Goal: Task Accomplishment & Management: Complete application form

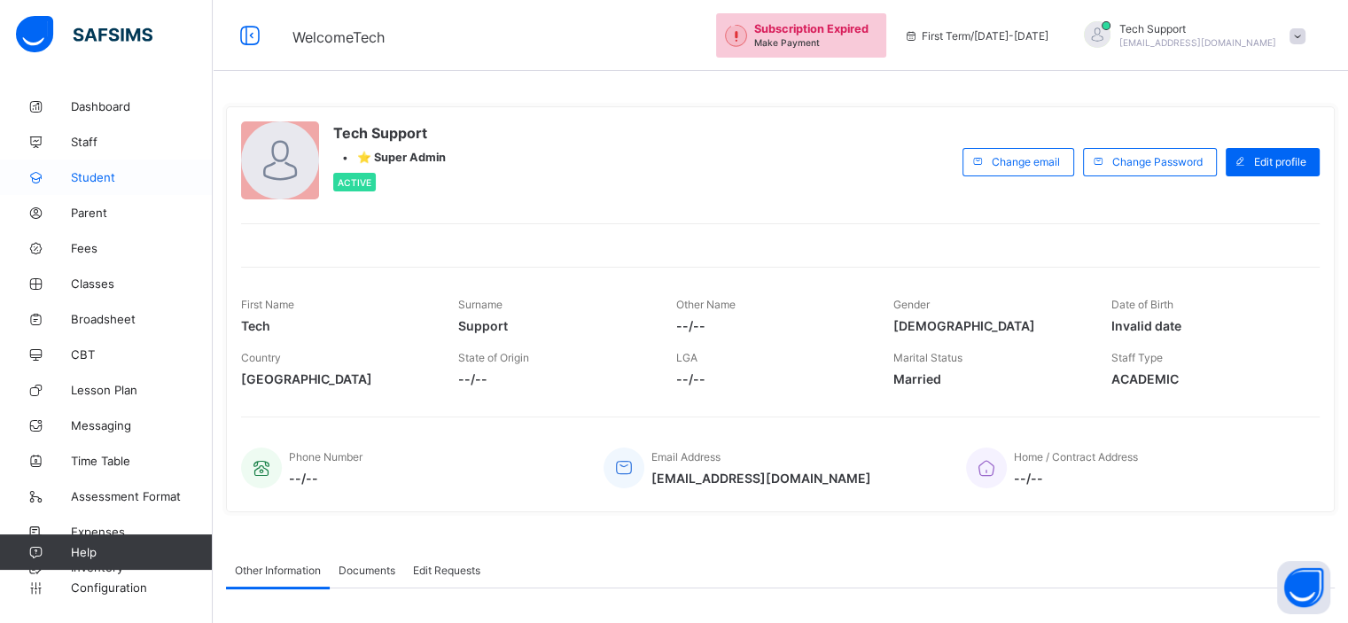
click at [101, 170] on span "Student" at bounding box center [142, 177] width 142 height 14
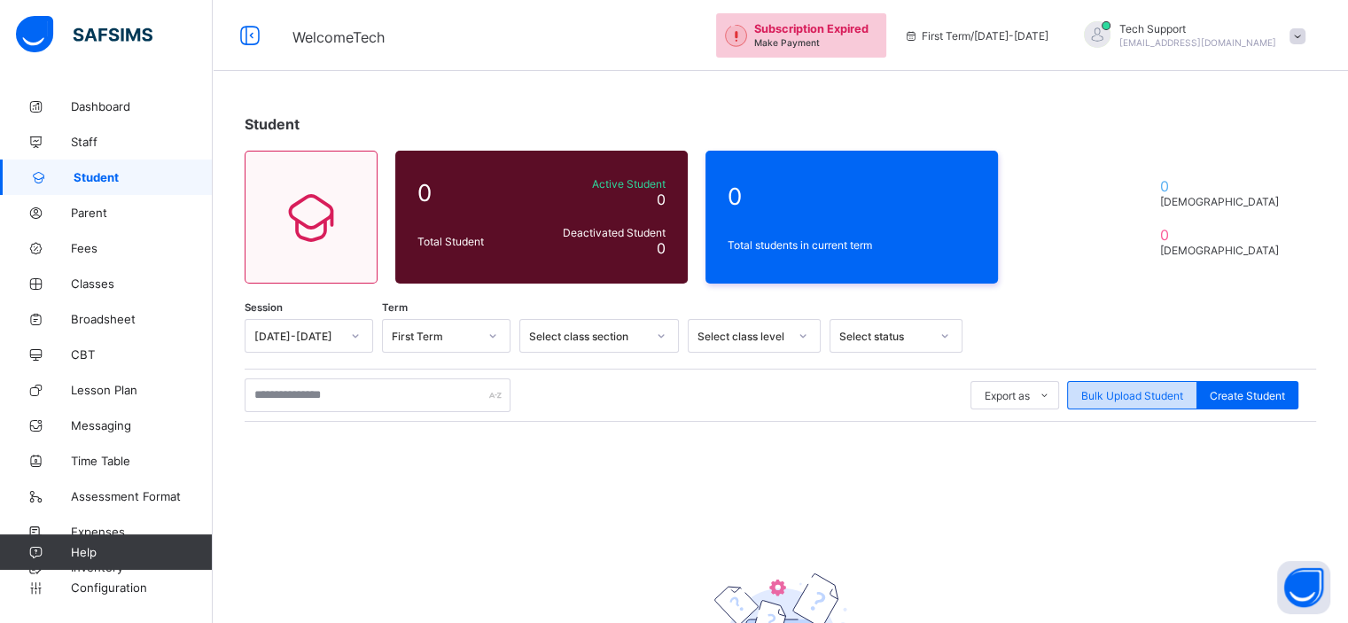
click at [1098, 396] on span "Bulk Upload Student" at bounding box center [1133, 395] width 102 height 13
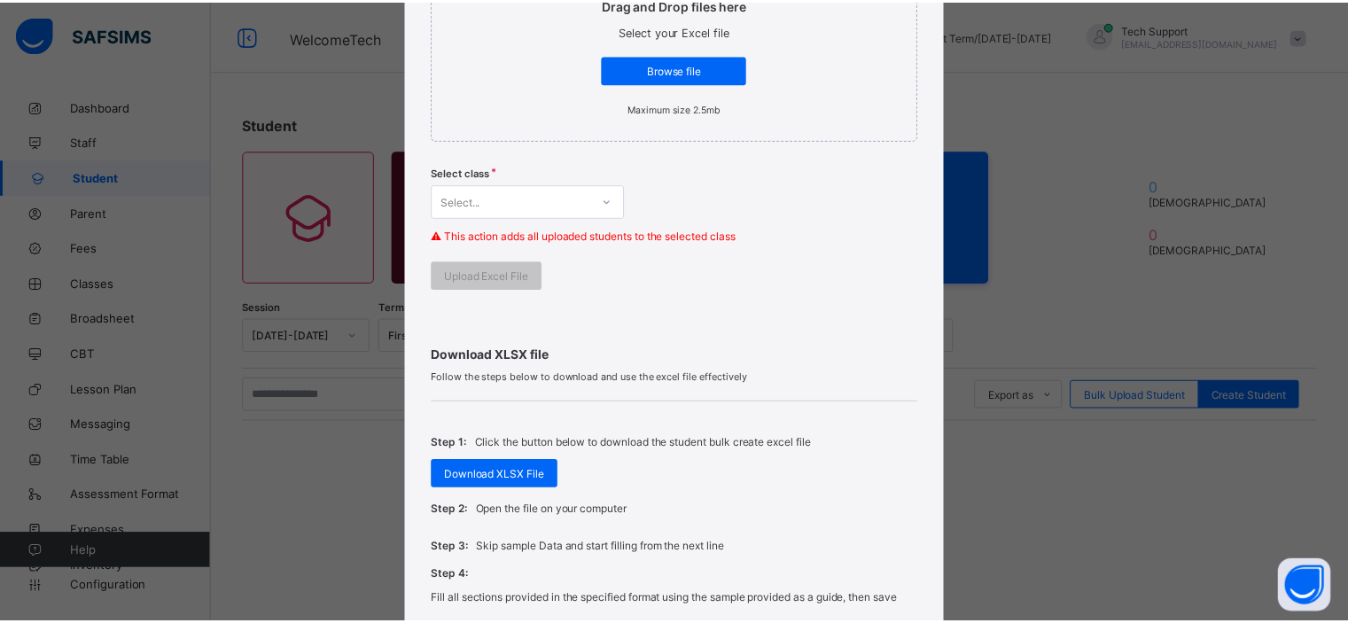
scroll to position [349, 0]
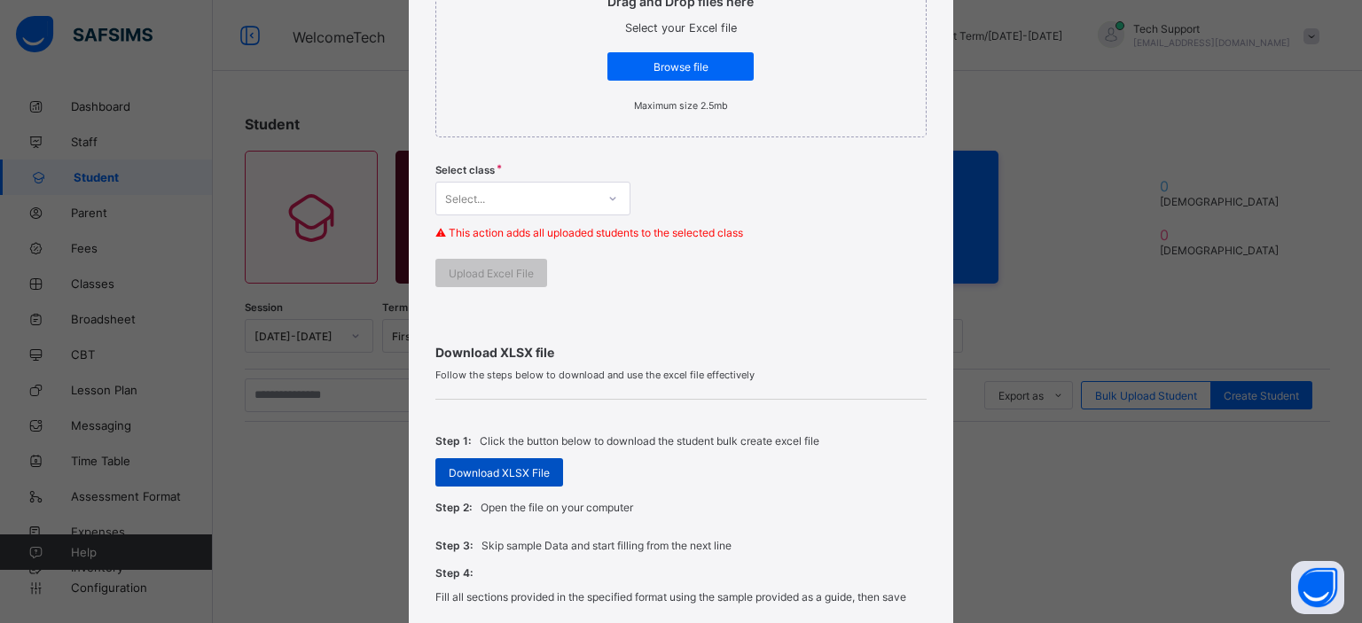
click at [528, 467] on span "Download XLSX File" at bounding box center [499, 472] width 101 height 13
click at [528, 467] on span "Download XLSX File" at bounding box center [494, 472] width 101 height 13
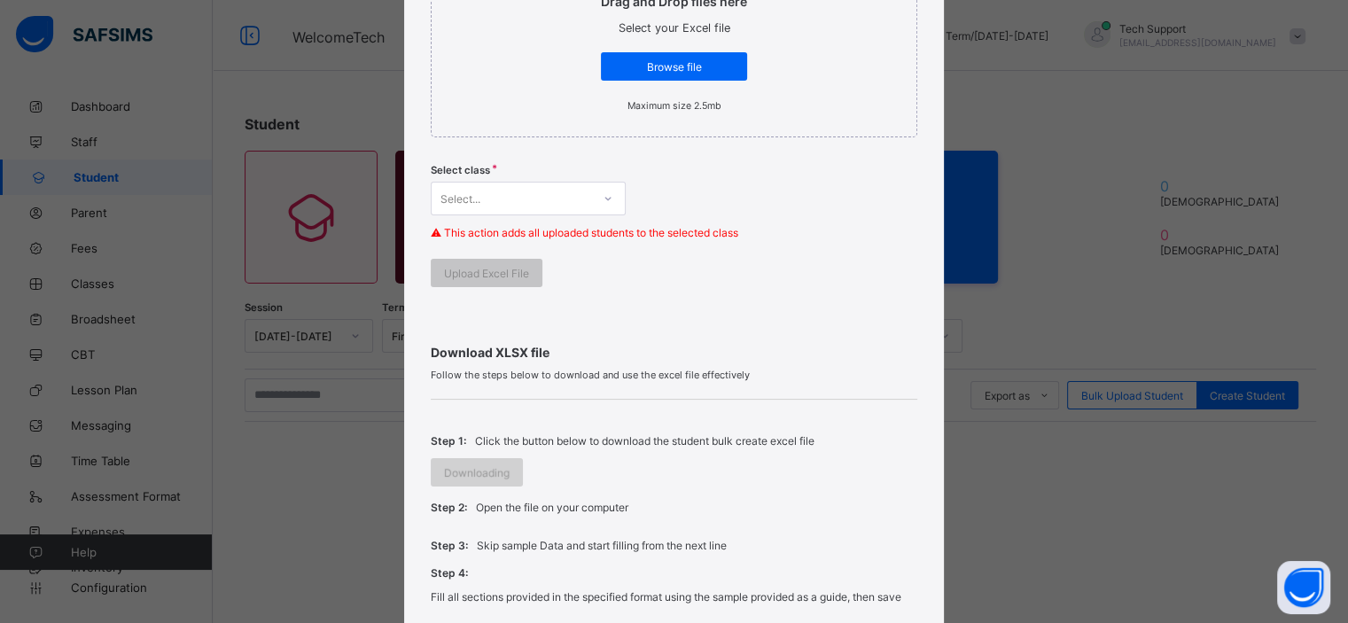
click at [528, 467] on div "Step 1: Click the button below to download the student bulk create excel file D…" at bounding box center [674, 455] width 486 height 66
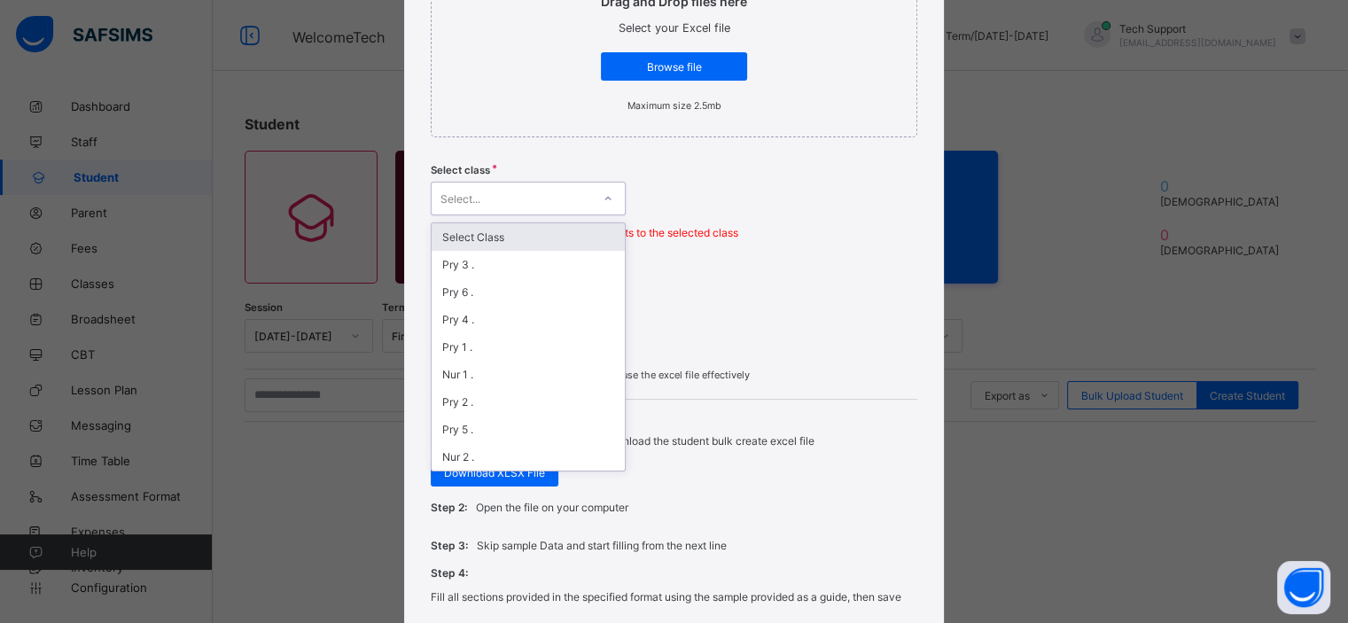
click at [593, 193] on div at bounding box center [608, 198] width 30 height 28
click at [550, 298] on div "Pry 6 ." at bounding box center [528, 291] width 193 height 27
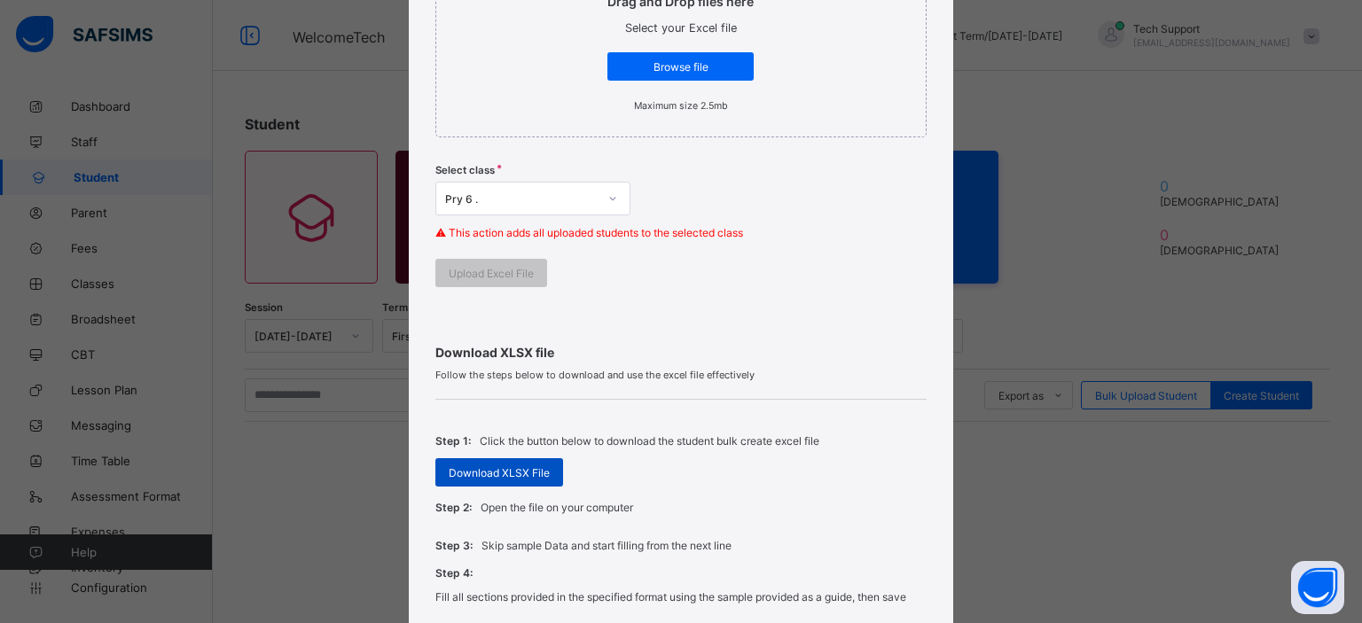
click at [514, 466] on span "Download XLSX File" at bounding box center [499, 472] width 101 height 13
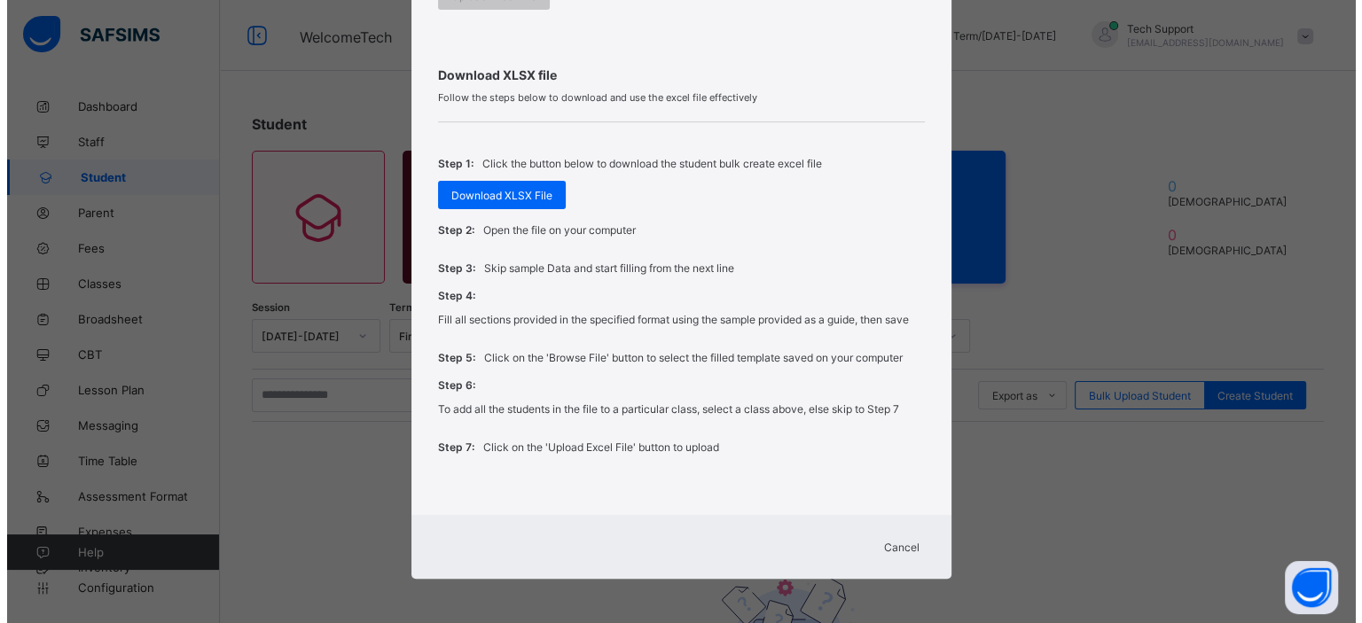
scroll to position [24, 0]
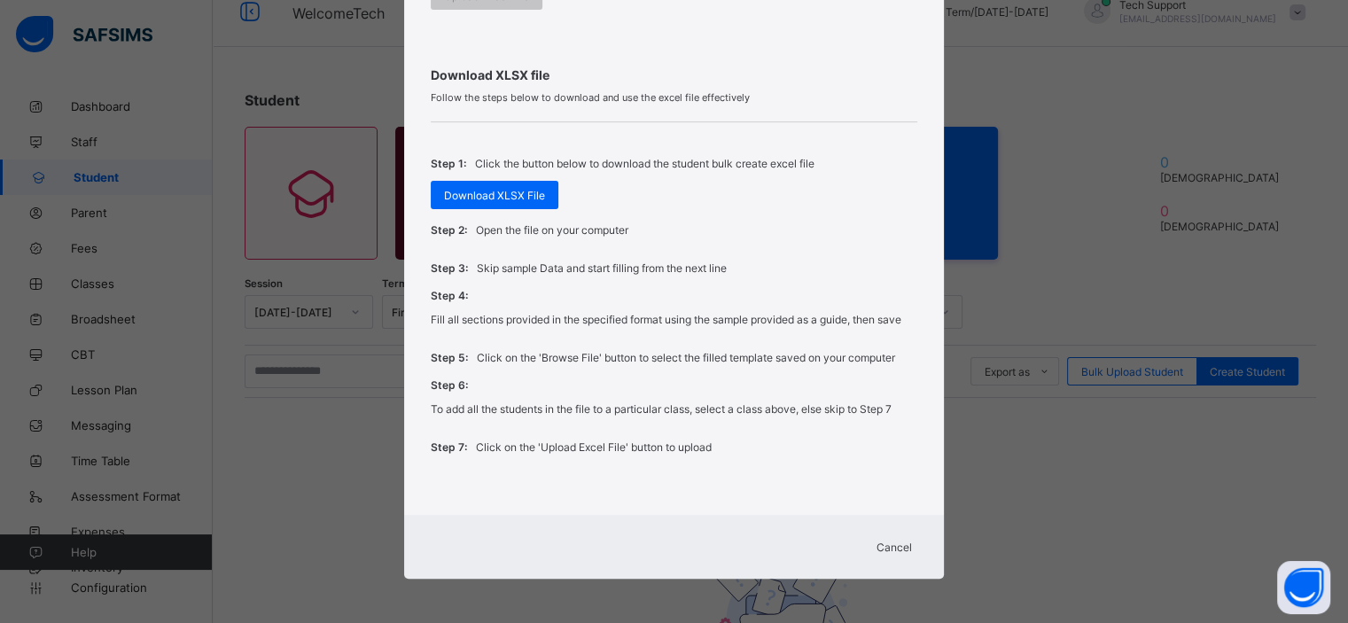
click at [877, 541] on span "Cancel" at bounding box center [894, 547] width 35 height 13
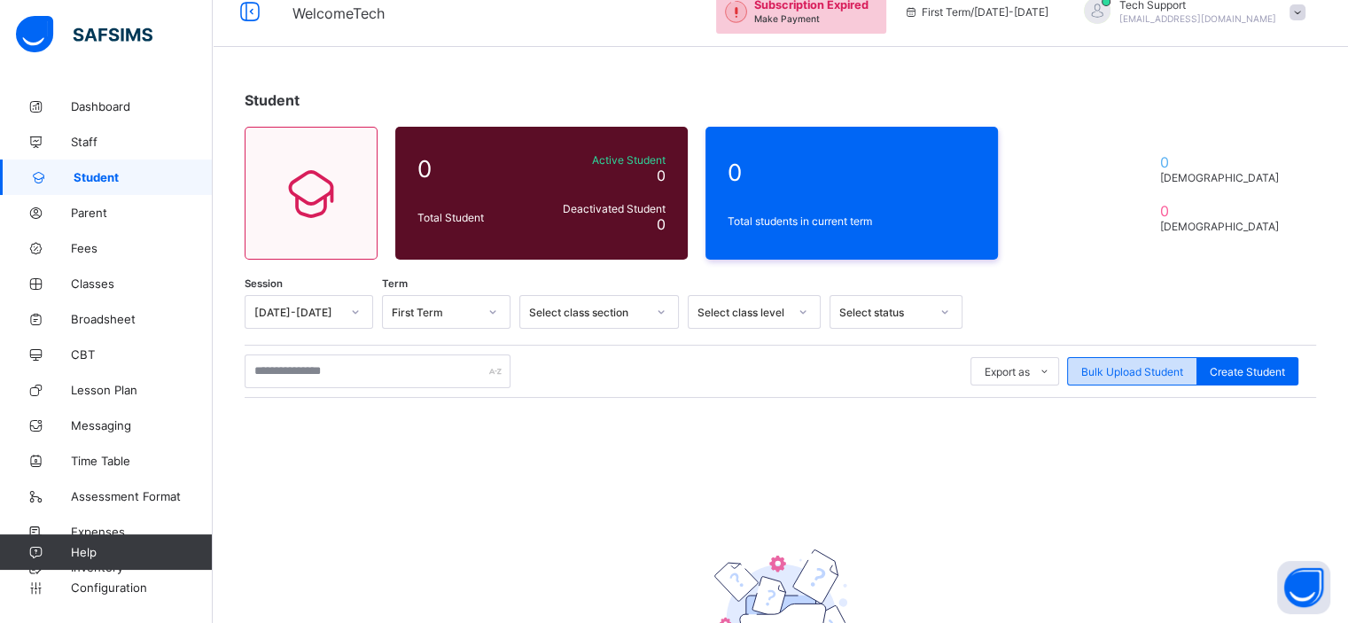
click at [1121, 371] on span "Bulk Upload Student" at bounding box center [1133, 371] width 102 height 13
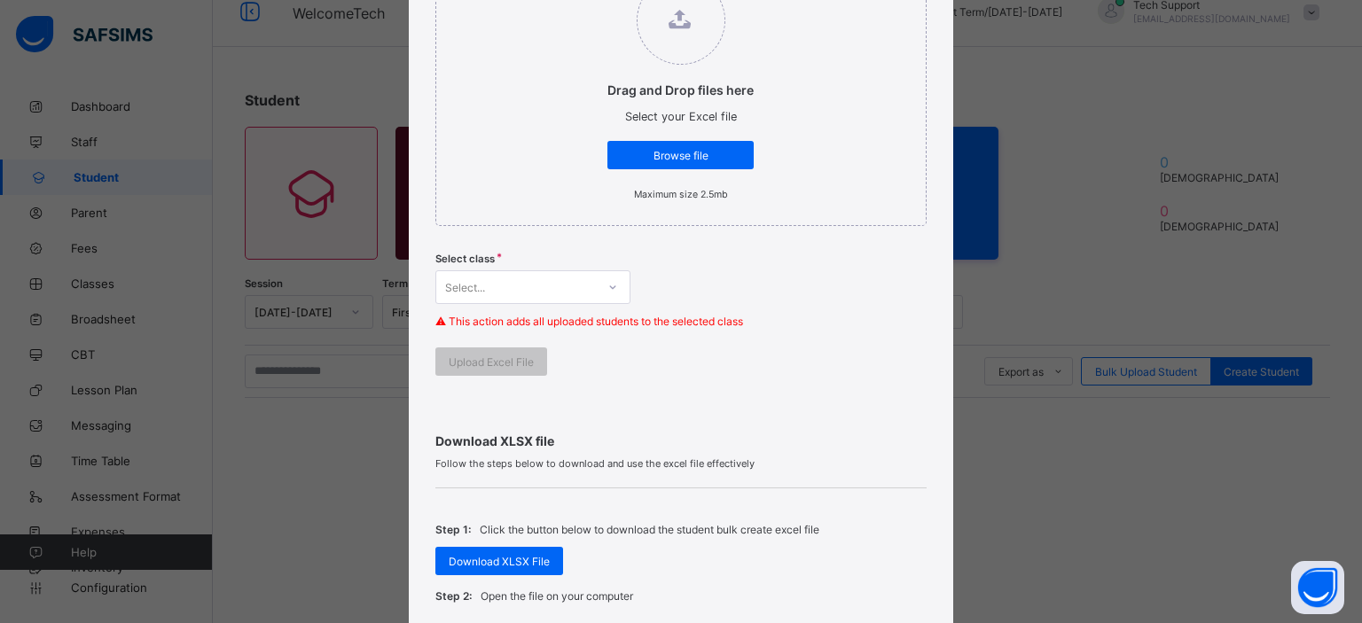
scroll to position [266, 0]
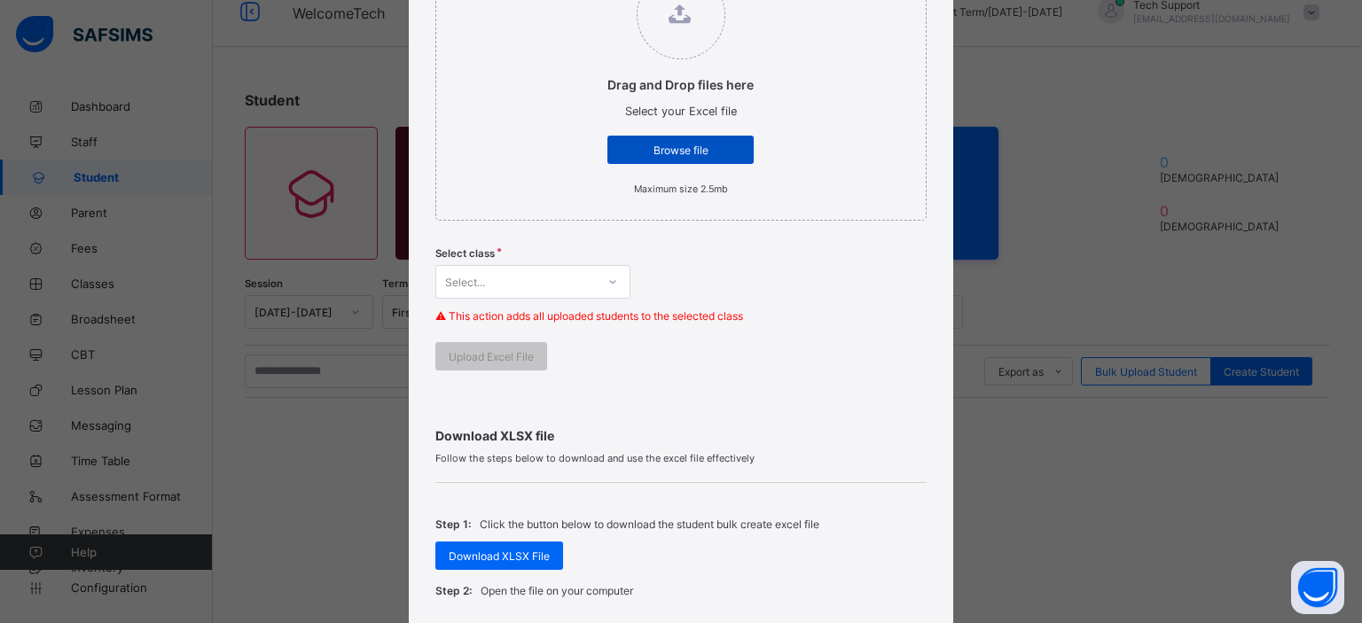
click at [675, 152] on span "Browse file" at bounding box center [681, 150] width 120 height 13
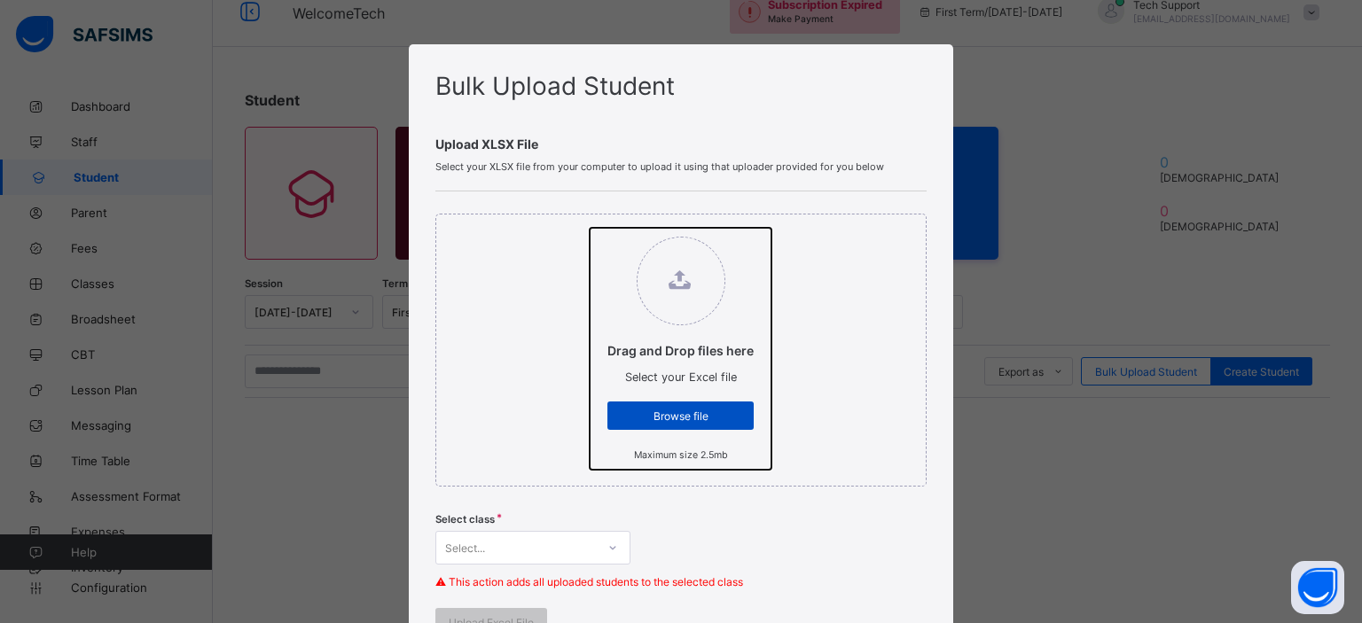
type input "**********"
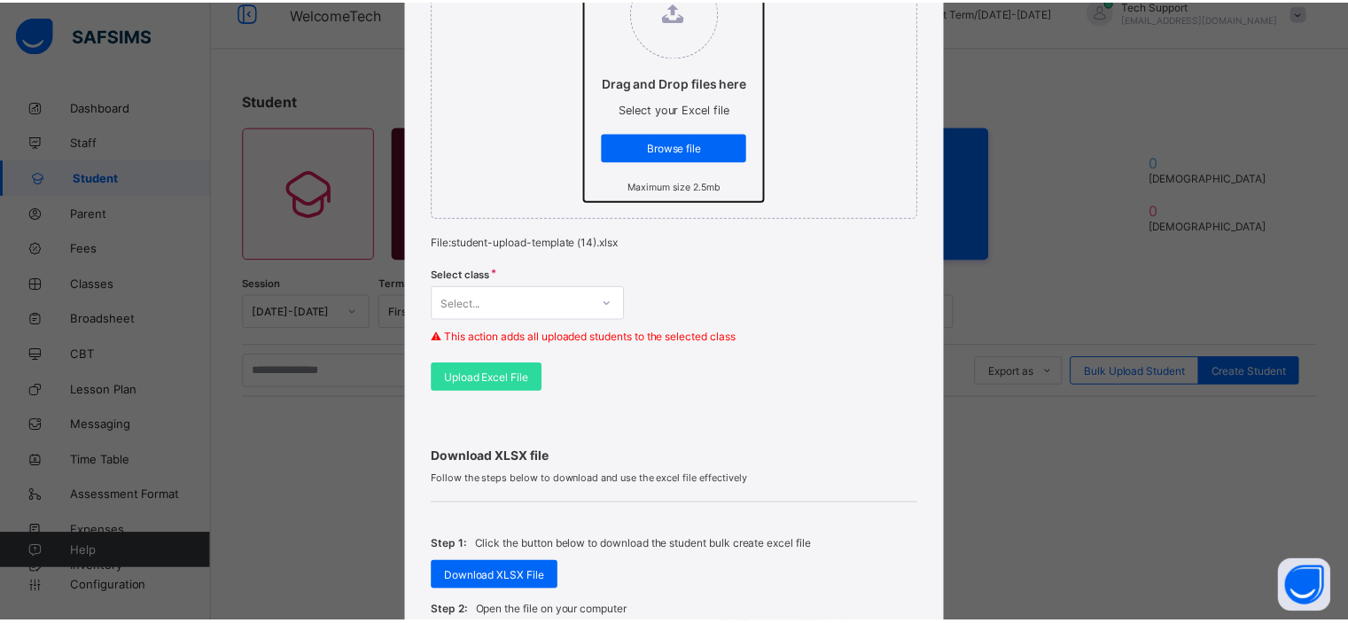
scroll to position [280, 0]
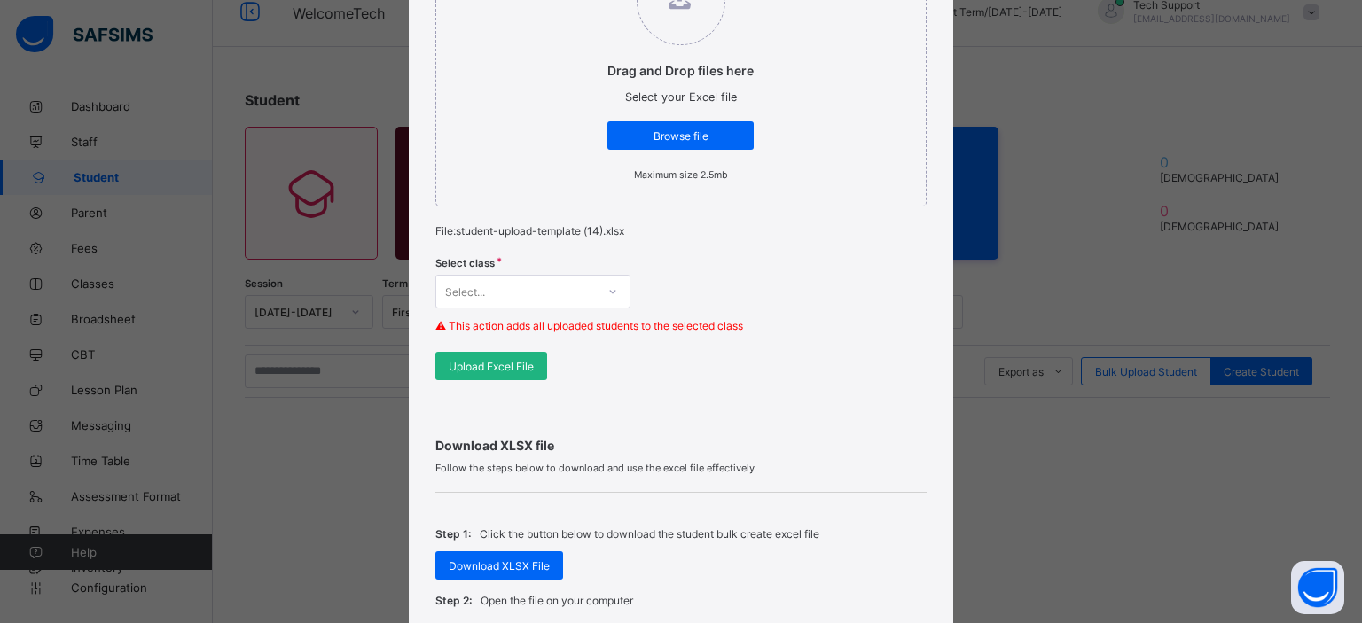
click at [512, 372] on div "Upload Excel File" at bounding box center [491, 366] width 112 height 28
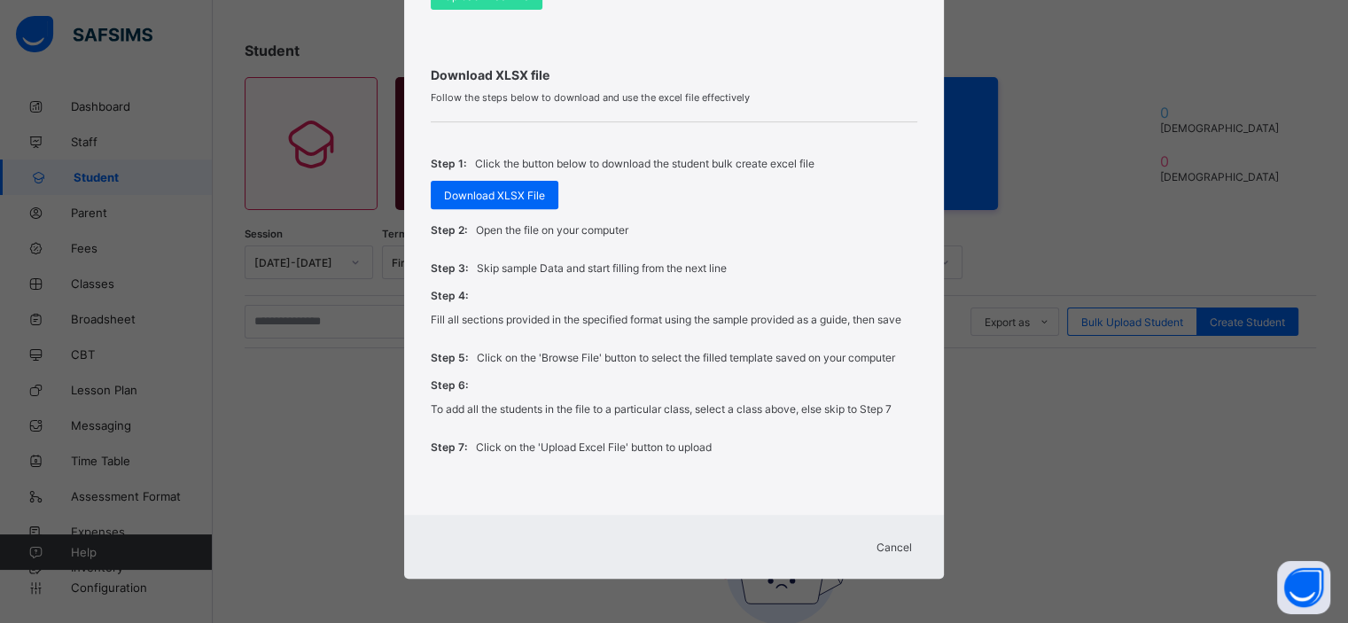
scroll to position [78, 0]
click at [895, 545] on span "Cancel" at bounding box center [894, 547] width 35 height 13
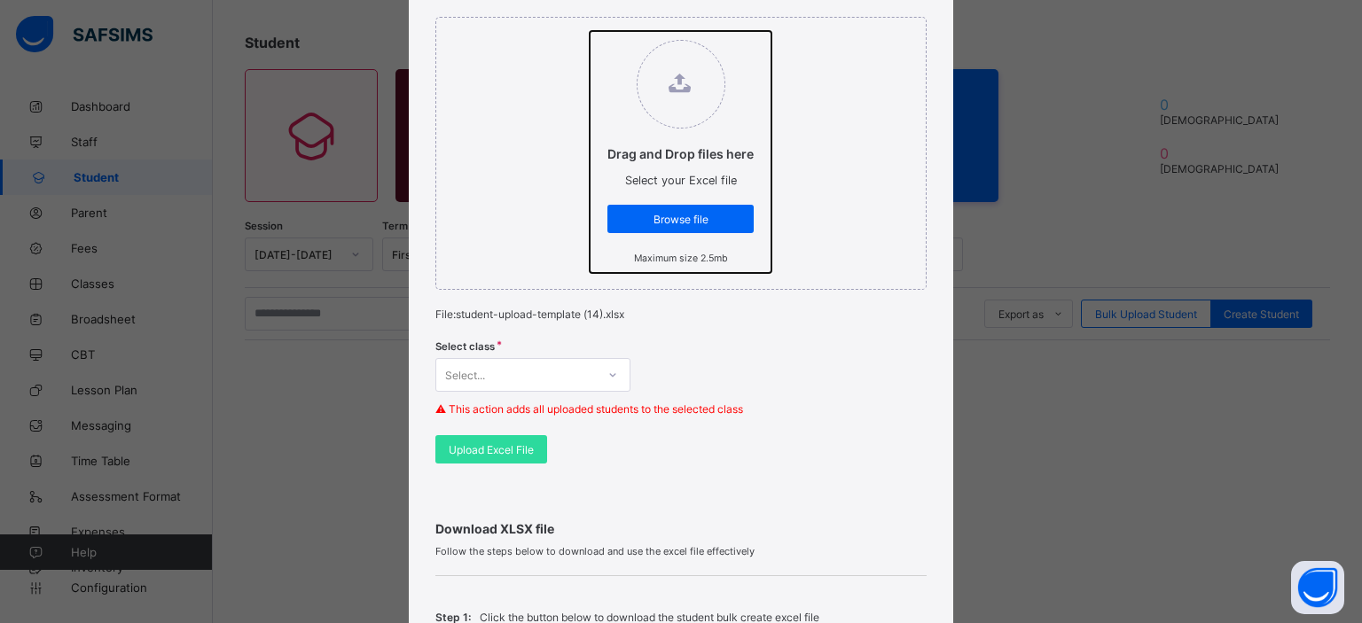
scroll to position [199, 0]
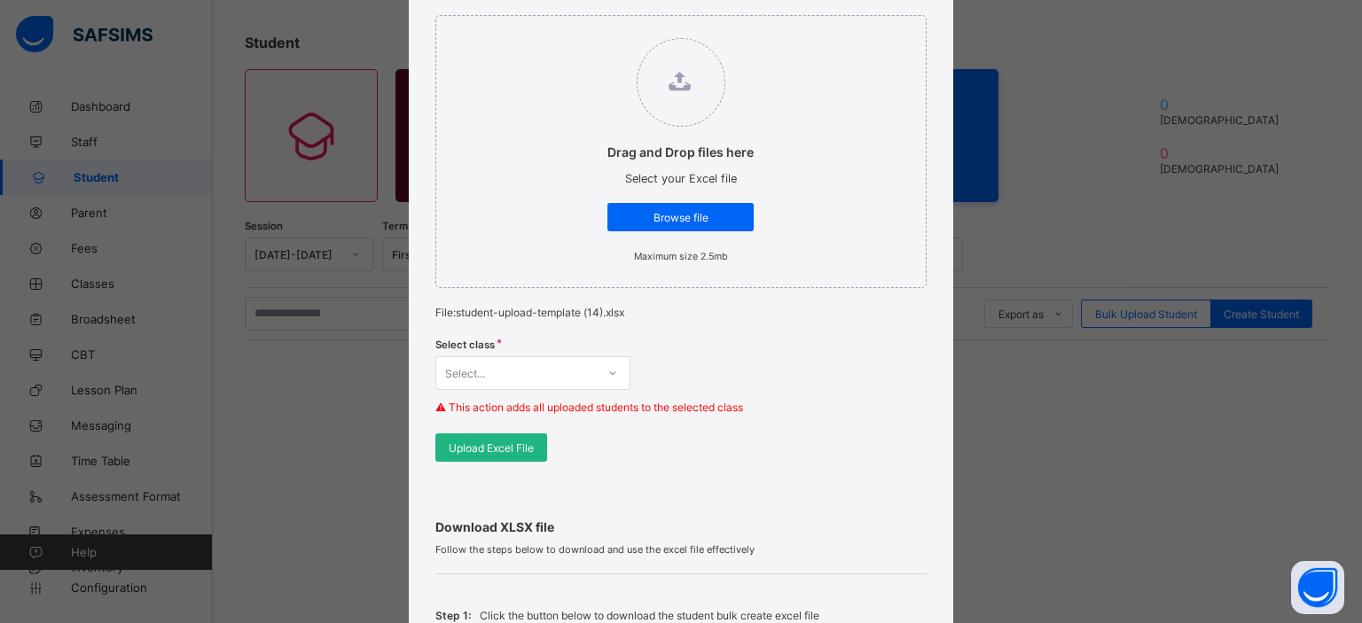
click at [507, 445] on span "Upload Excel File" at bounding box center [491, 448] width 85 height 13
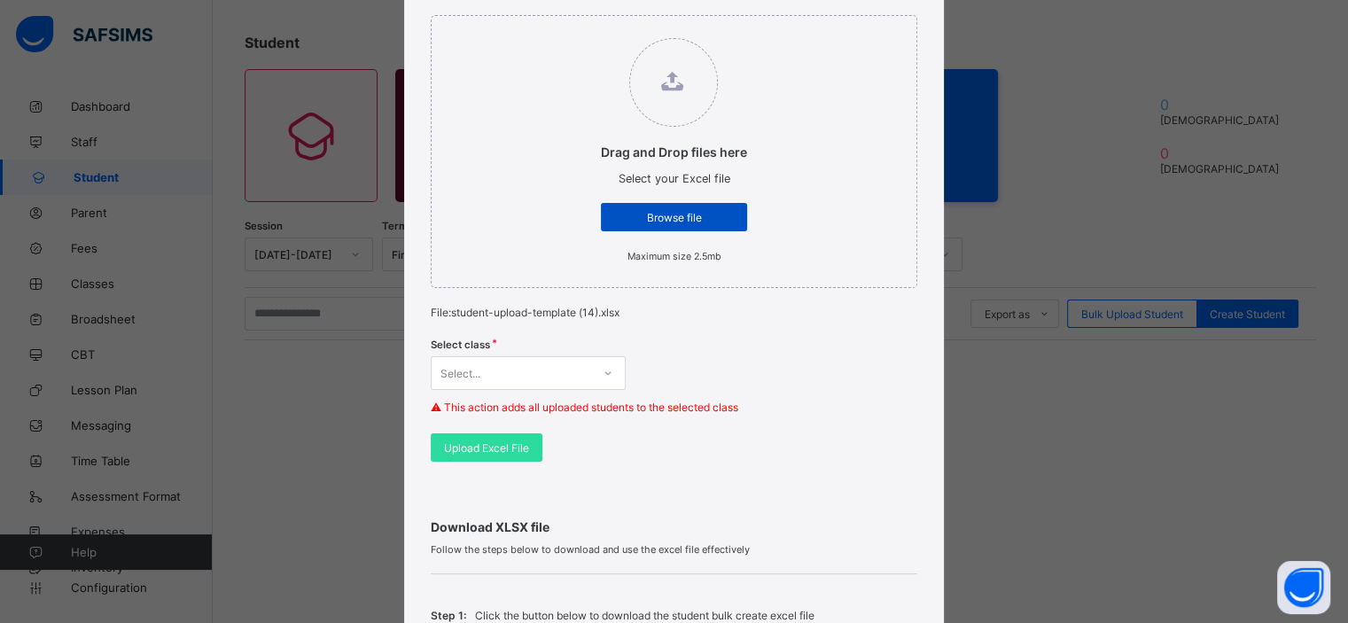
click at [653, 222] on span "Browse file" at bounding box center [674, 217] width 120 height 13
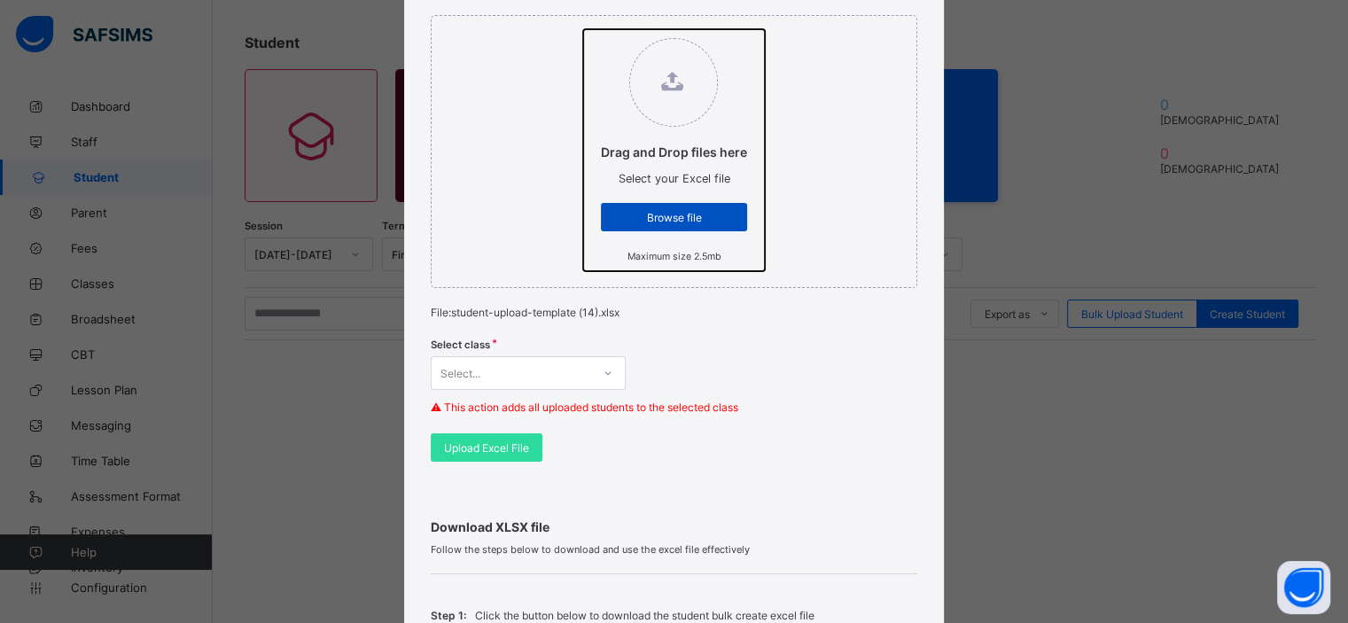
click at [583, 29] on input "Drag and Drop files here Select your Excel file Browse file Maximum size 2.5mb" at bounding box center [583, 29] width 0 height 0
type input "**********"
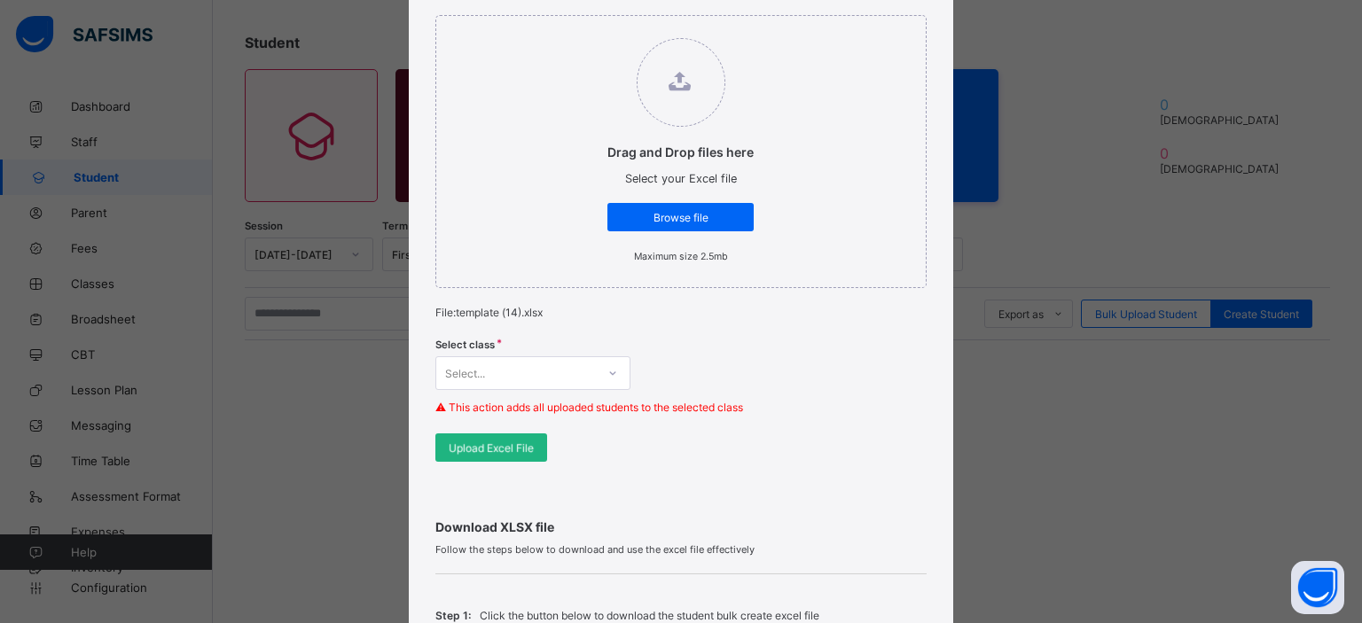
click at [518, 434] on div "Upload Excel File" at bounding box center [491, 448] width 112 height 28
click at [508, 439] on div "Upload Excel File" at bounding box center [491, 448] width 112 height 28
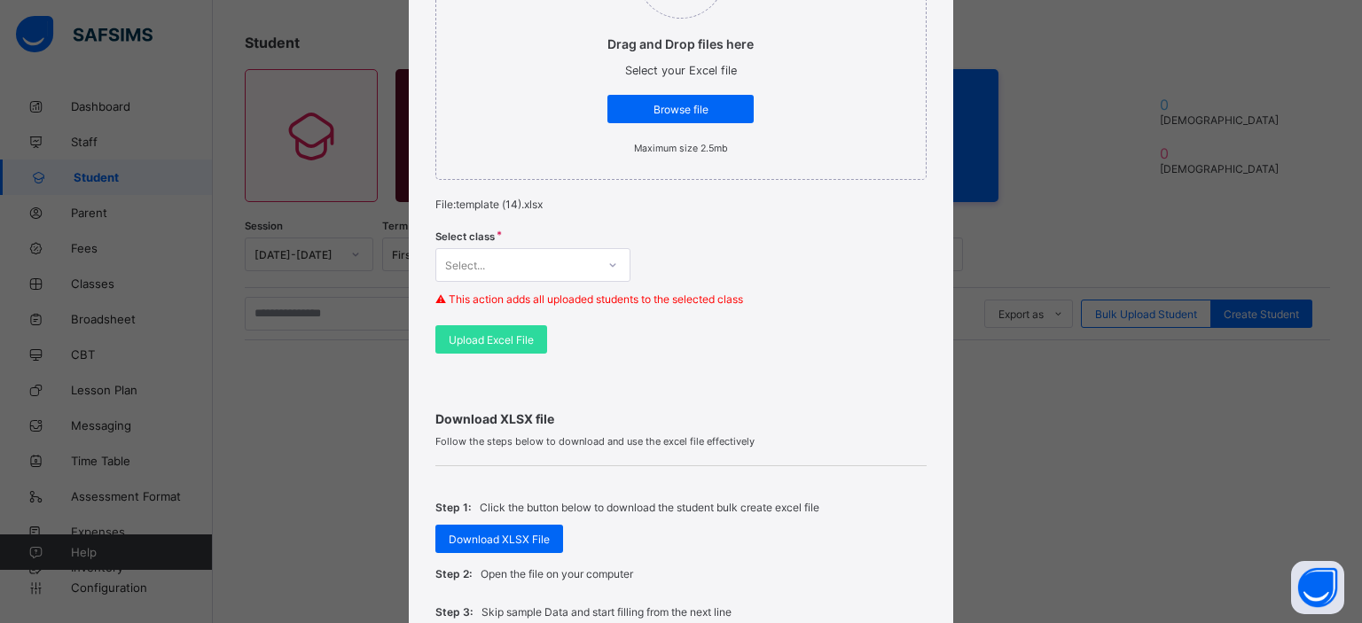
scroll to position [305, 0]
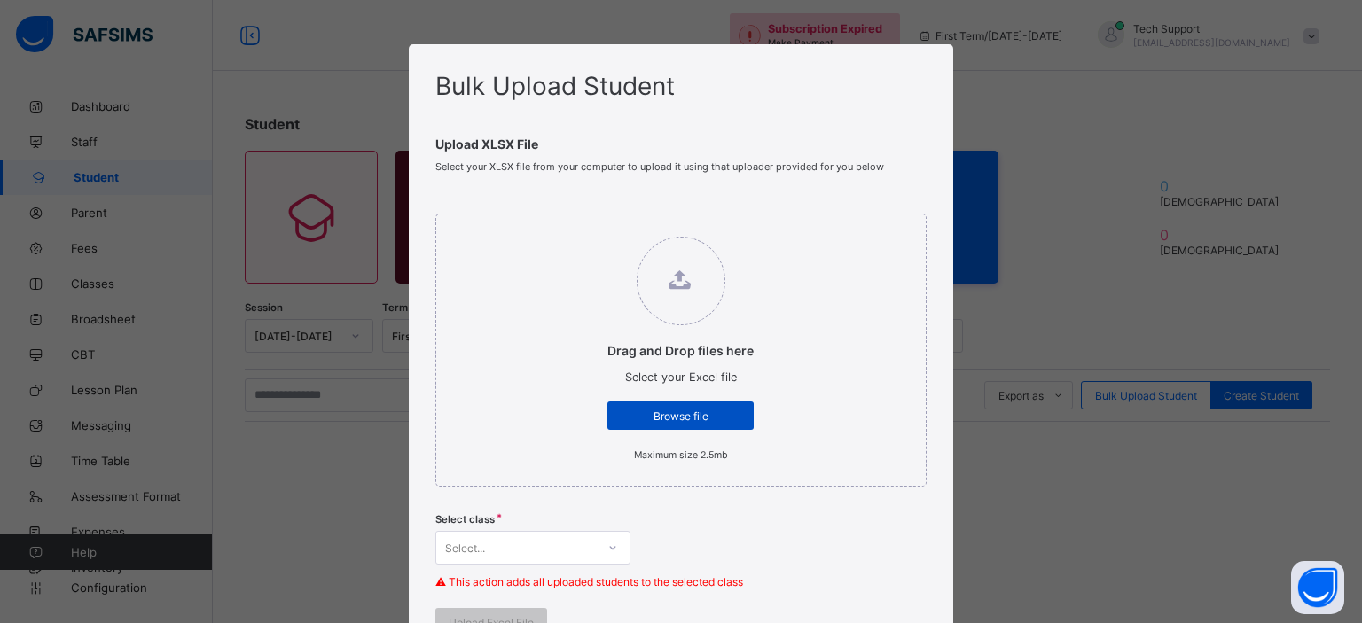
scroll to position [113, 0]
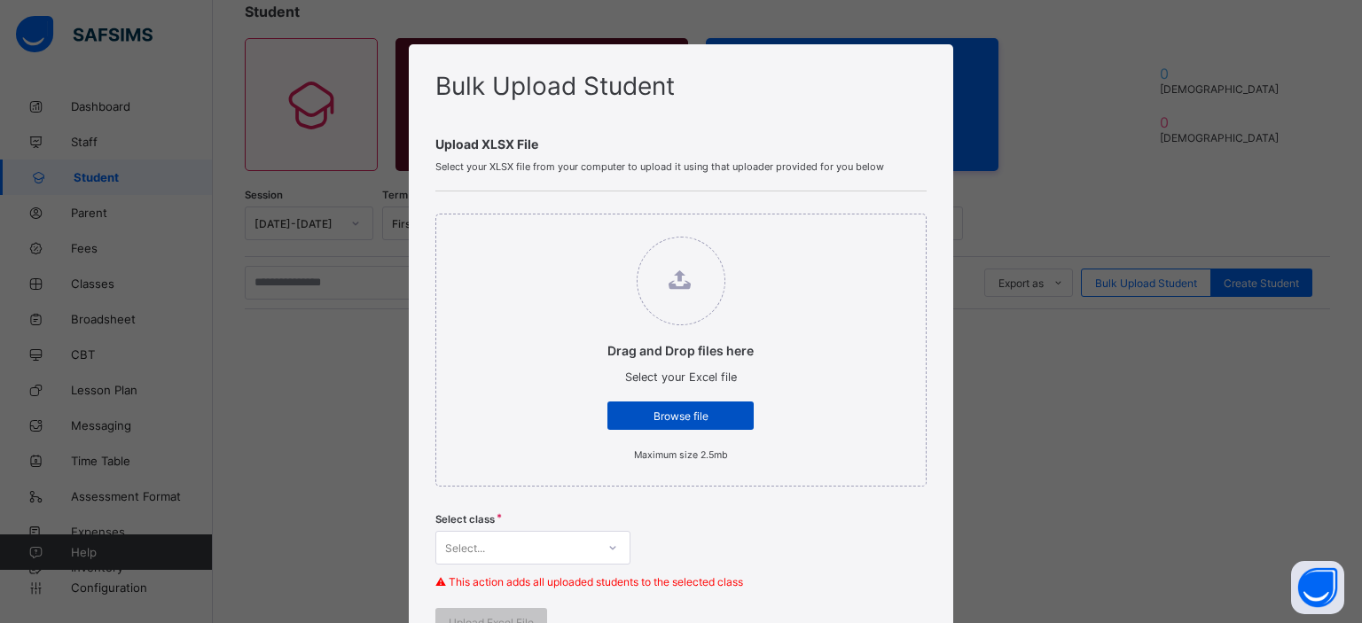
click at [665, 410] on span "Browse file" at bounding box center [681, 416] width 120 height 13
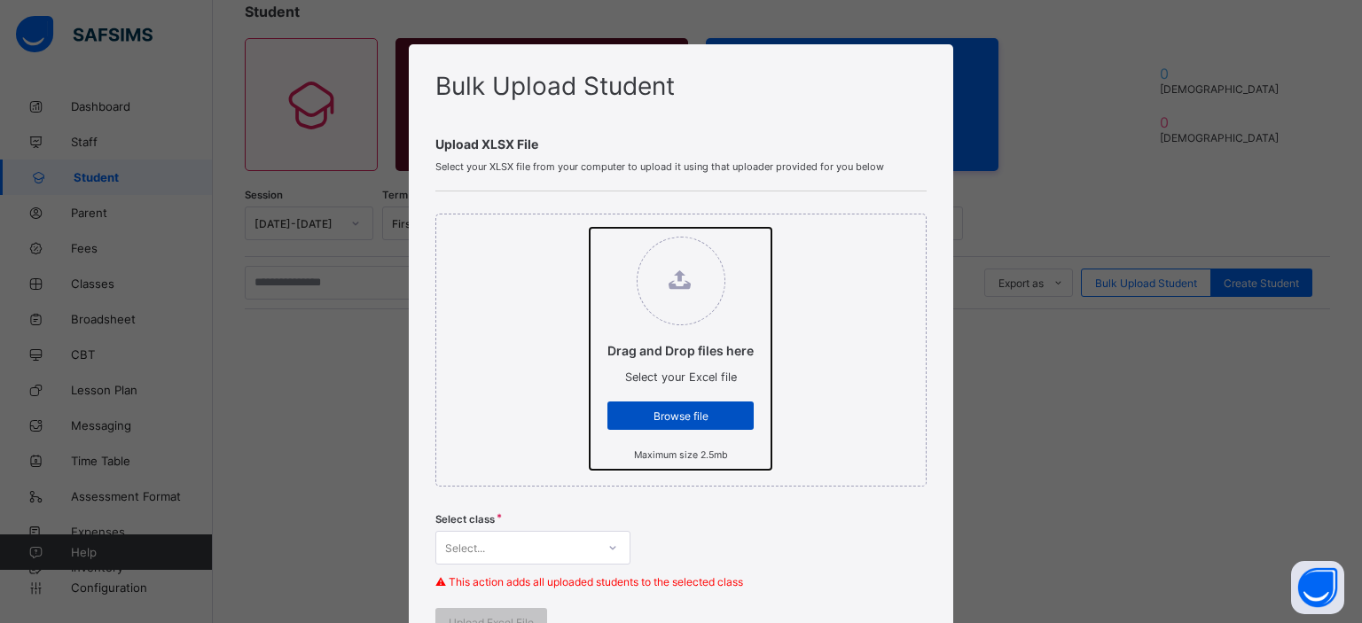
click at [590, 228] on input "Drag and Drop files here Select your Excel file Browse file Maximum size 2.5mb" at bounding box center [590, 228] width 0 height 0
type input "**********"
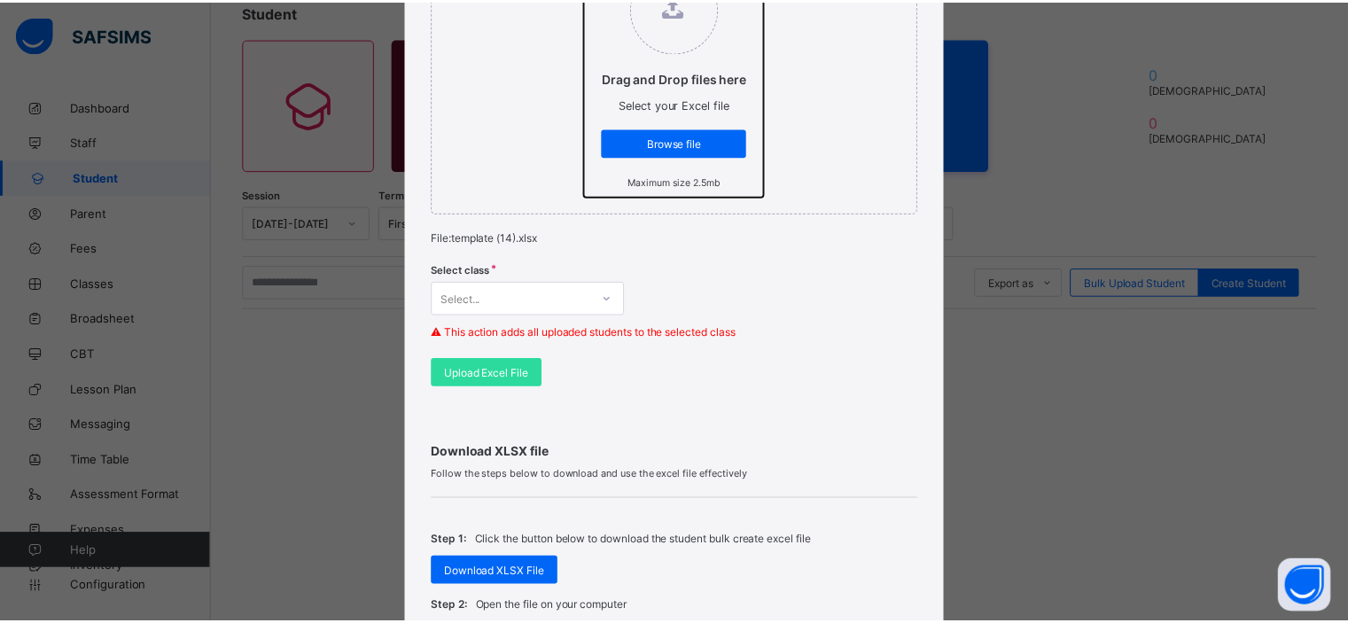
scroll to position [277, 0]
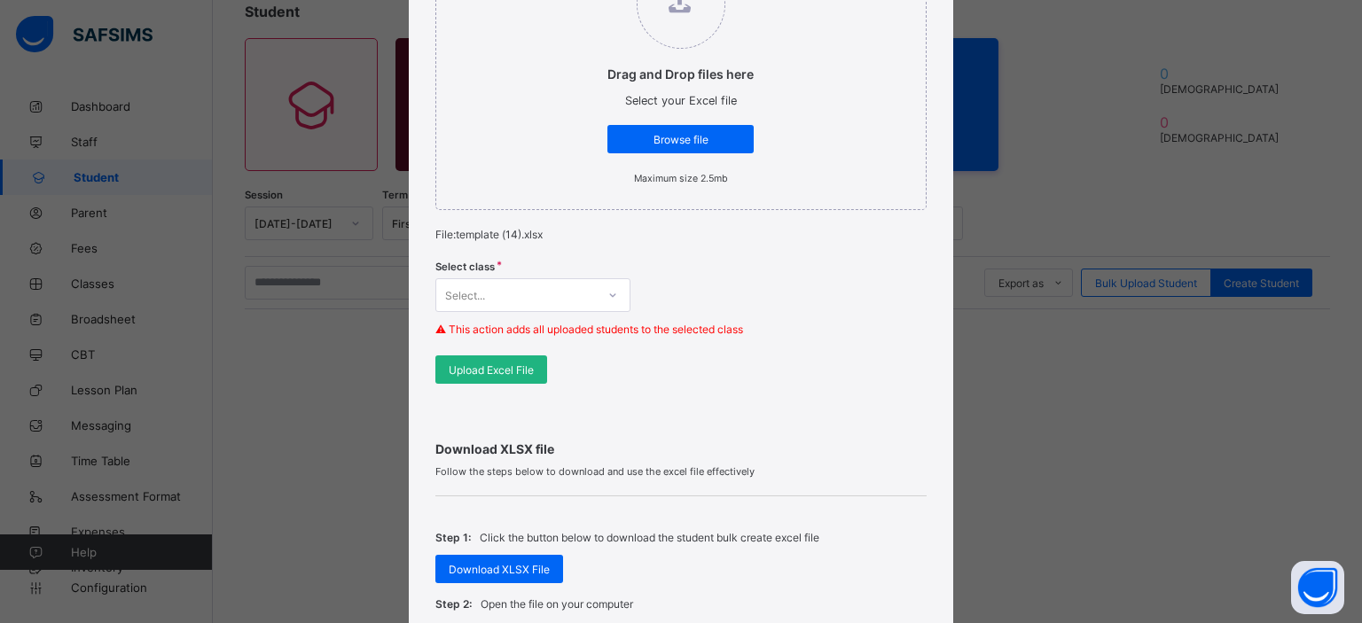
click at [514, 365] on span "Upload Excel File" at bounding box center [491, 370] width 85 height 13
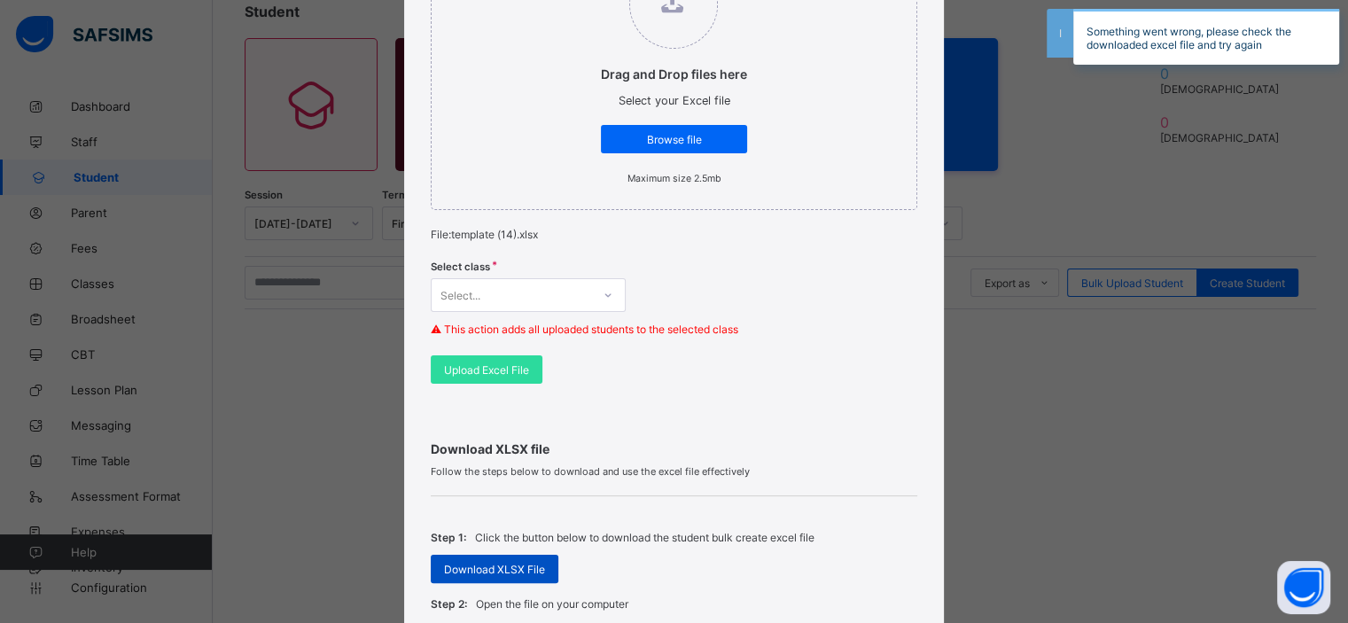
click at [500, 563] on span "Download XLSX File" at bounding box center [494, 569] width 101 height 13
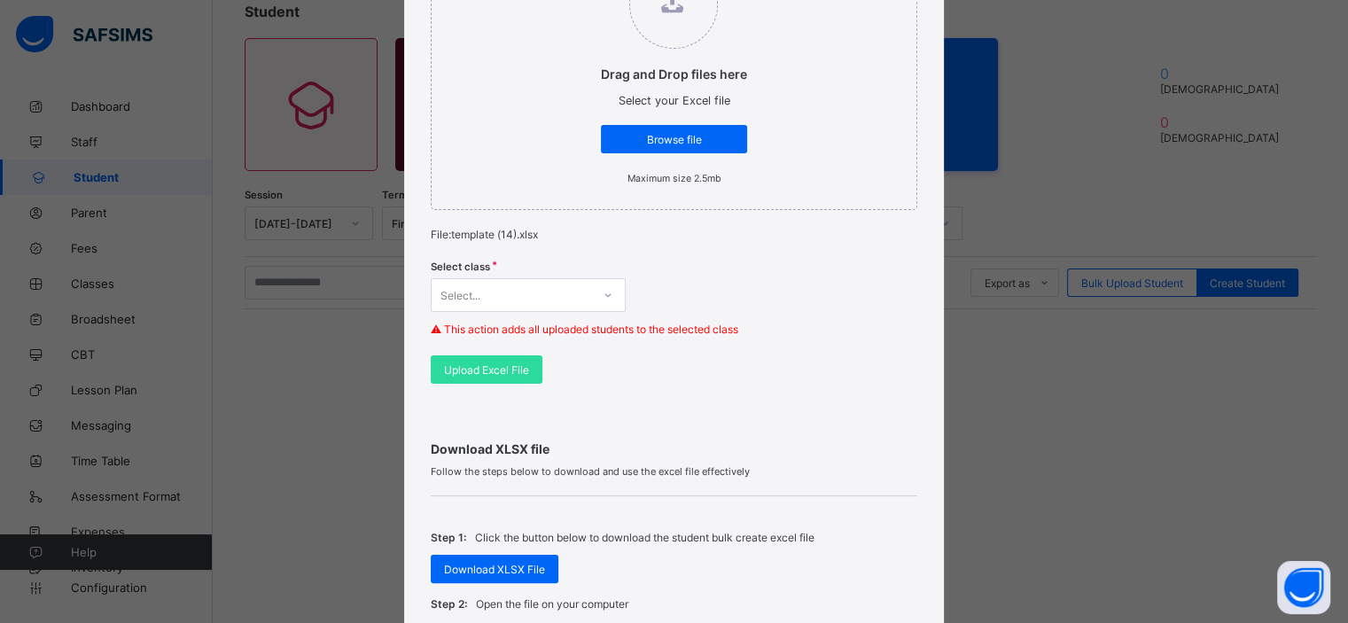
scroll to position [651, 0]
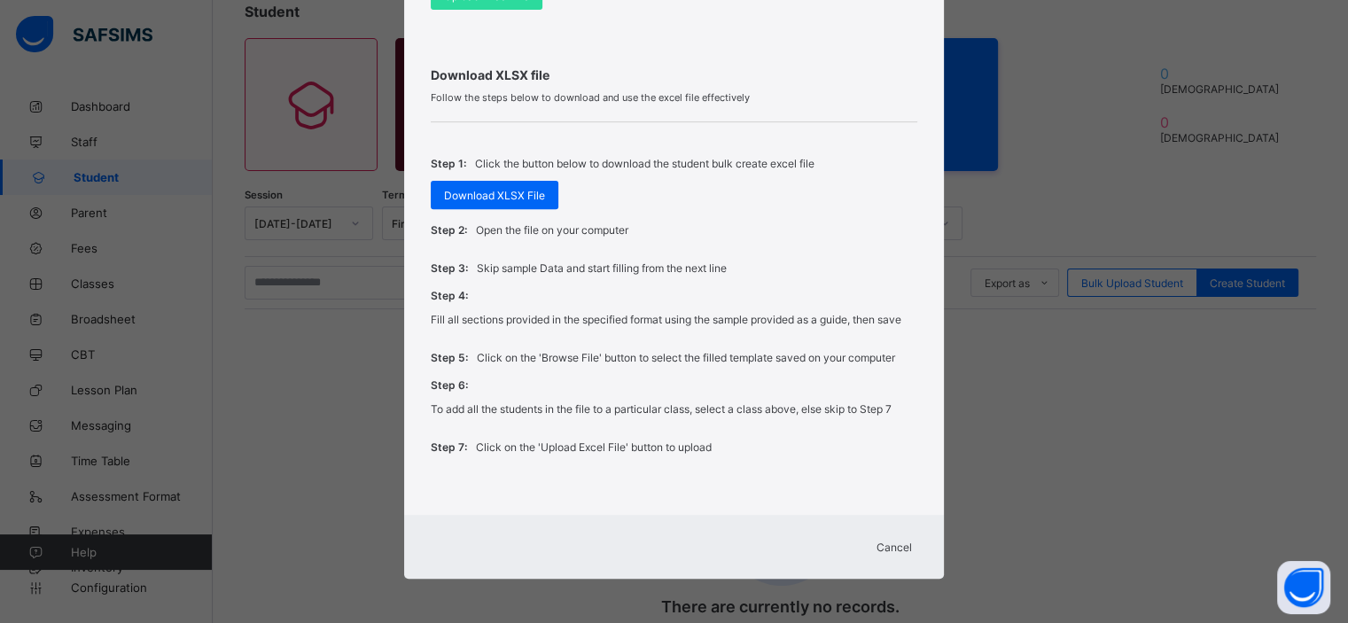
click at [887, 543] on span "Cancel" at bounding box center [894, 547] width 35 height 13
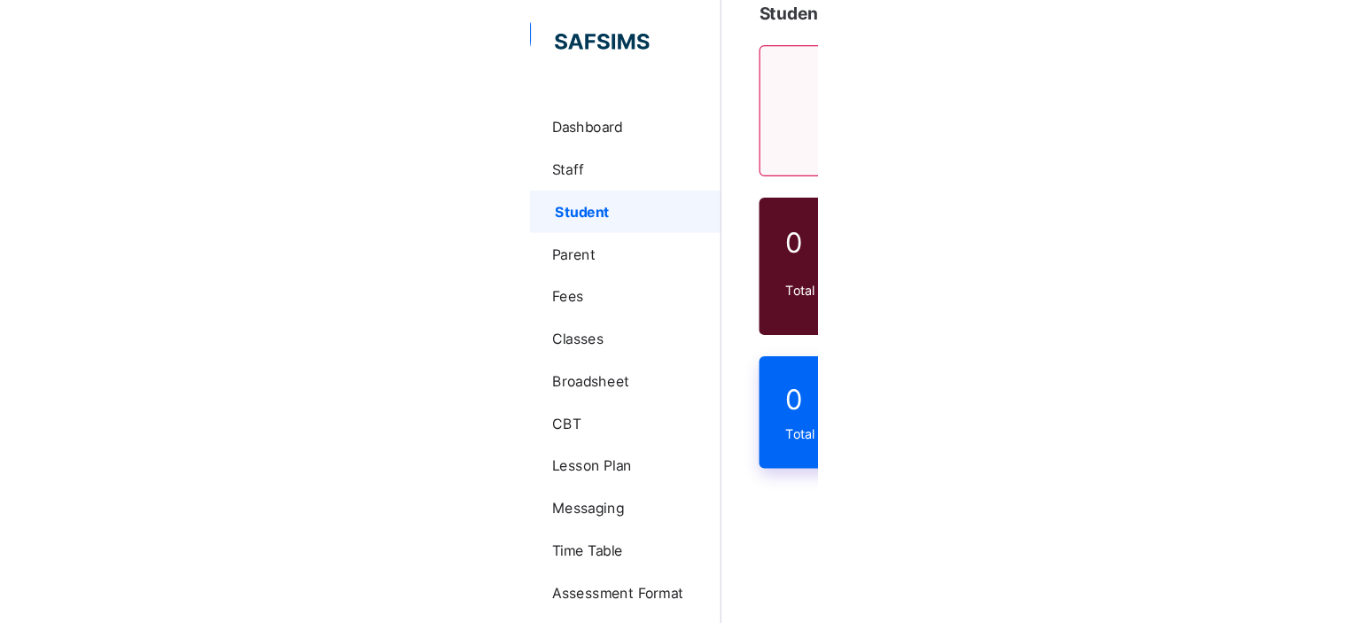
scroll to position [113, 0]
